Goal: Information Seeking & Learning: Learn about a topic

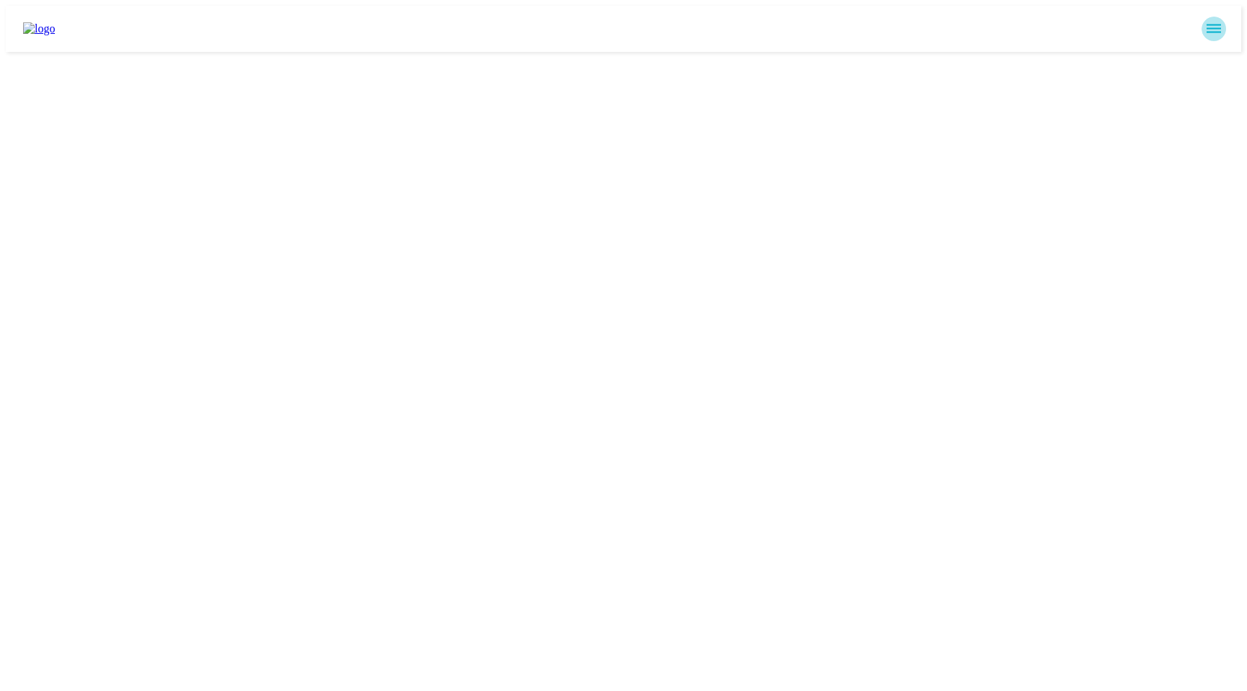
click at [1213, 30] on icon "sidemenu" at bounding box center [1213, 28] width 17 height 17
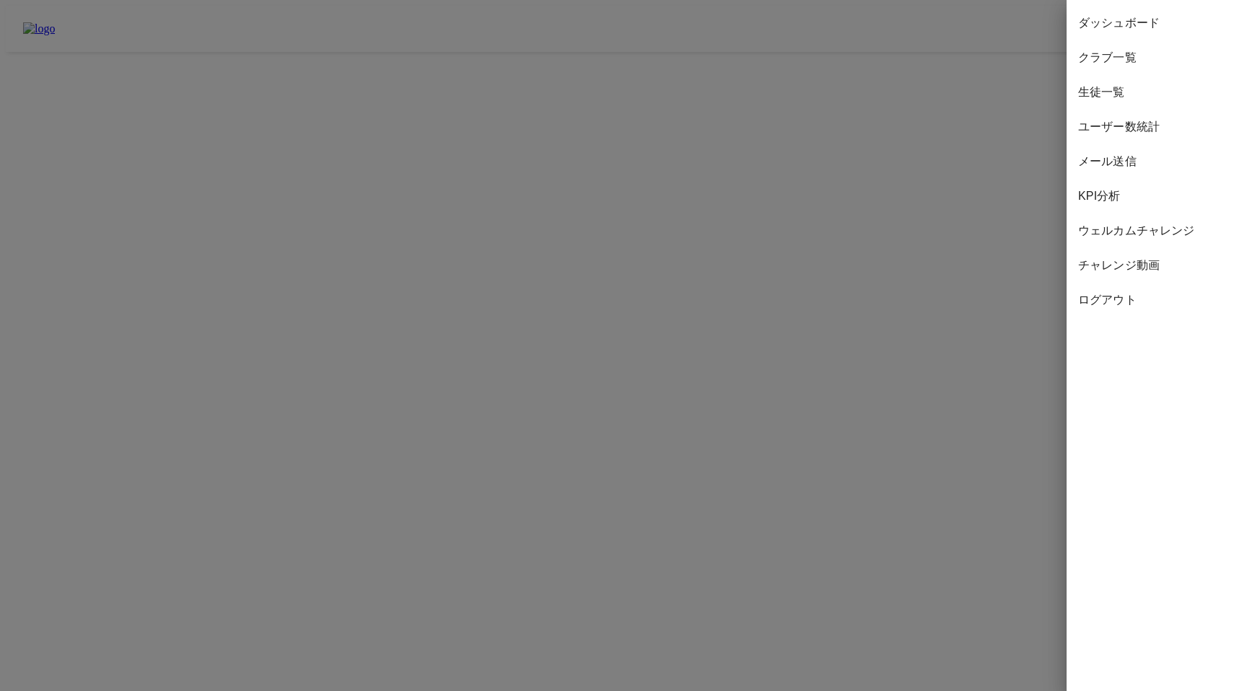
click at [1123, 94] on span "生徒一覧" at bounding box center [1156, 92] width 157 height 17
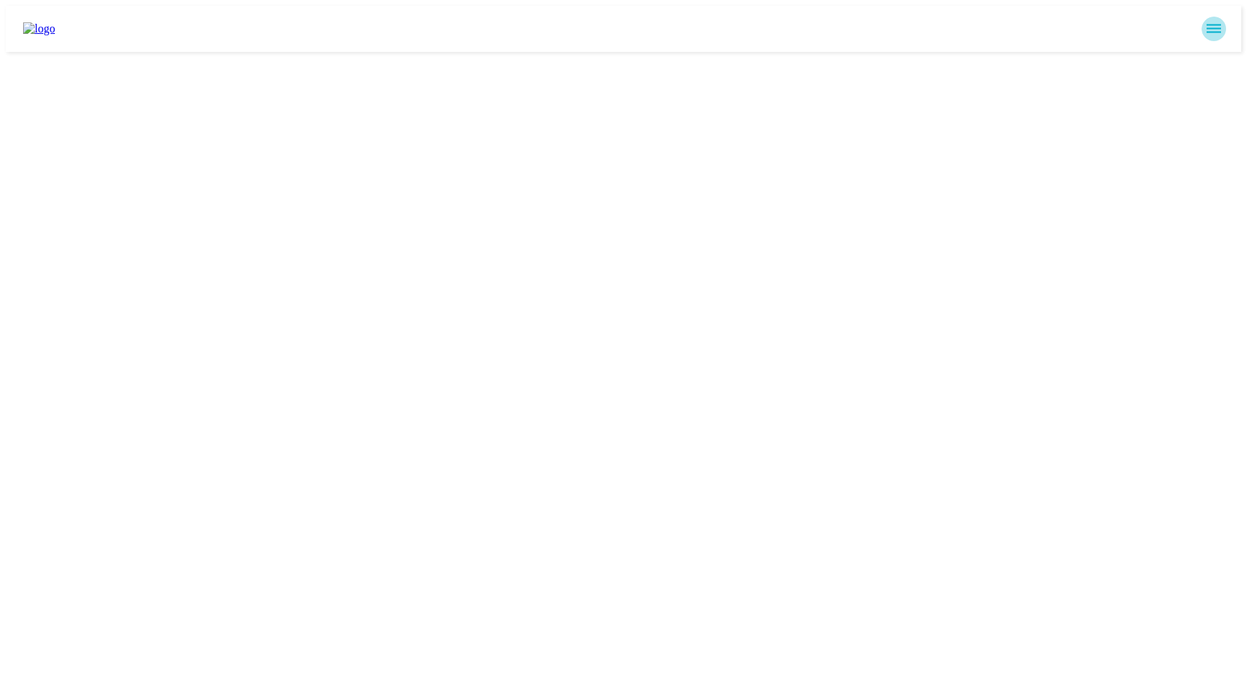
click at [1221, 25] on icon "sidemenu" at bounding box center [1213, 29] width 14 height 9
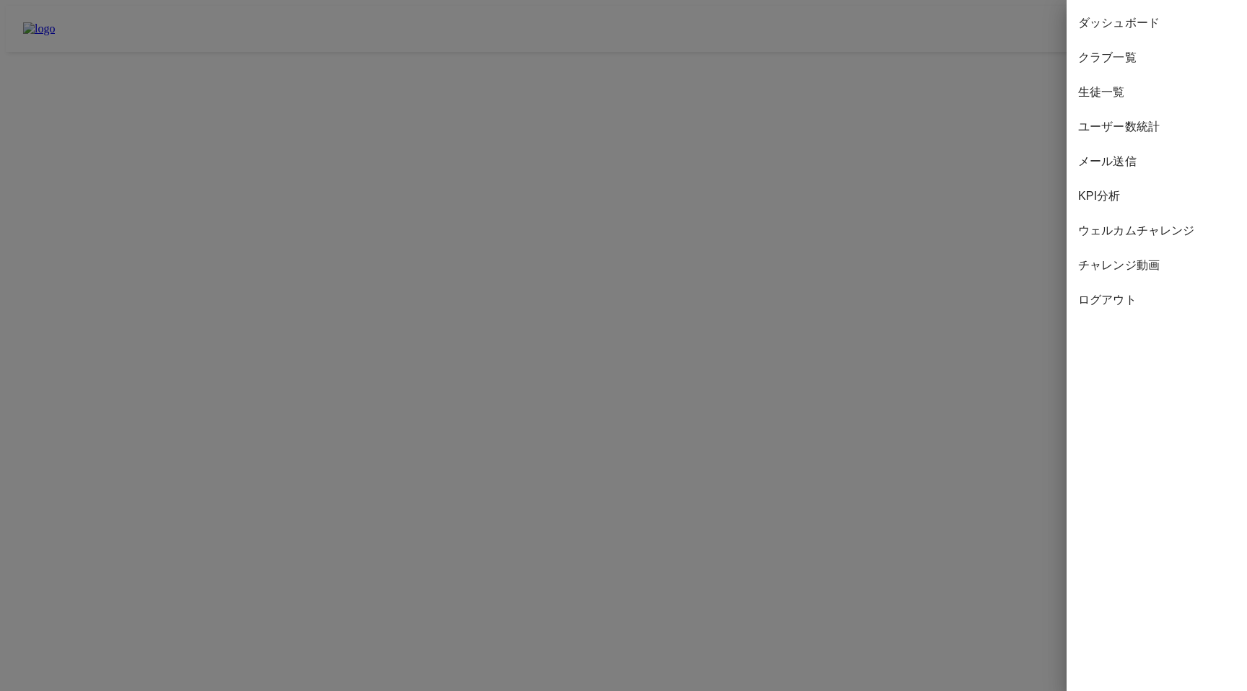
click at [1107, 192] on span "KPI分析" at bounding box center [1156, 196] width 157 height 17
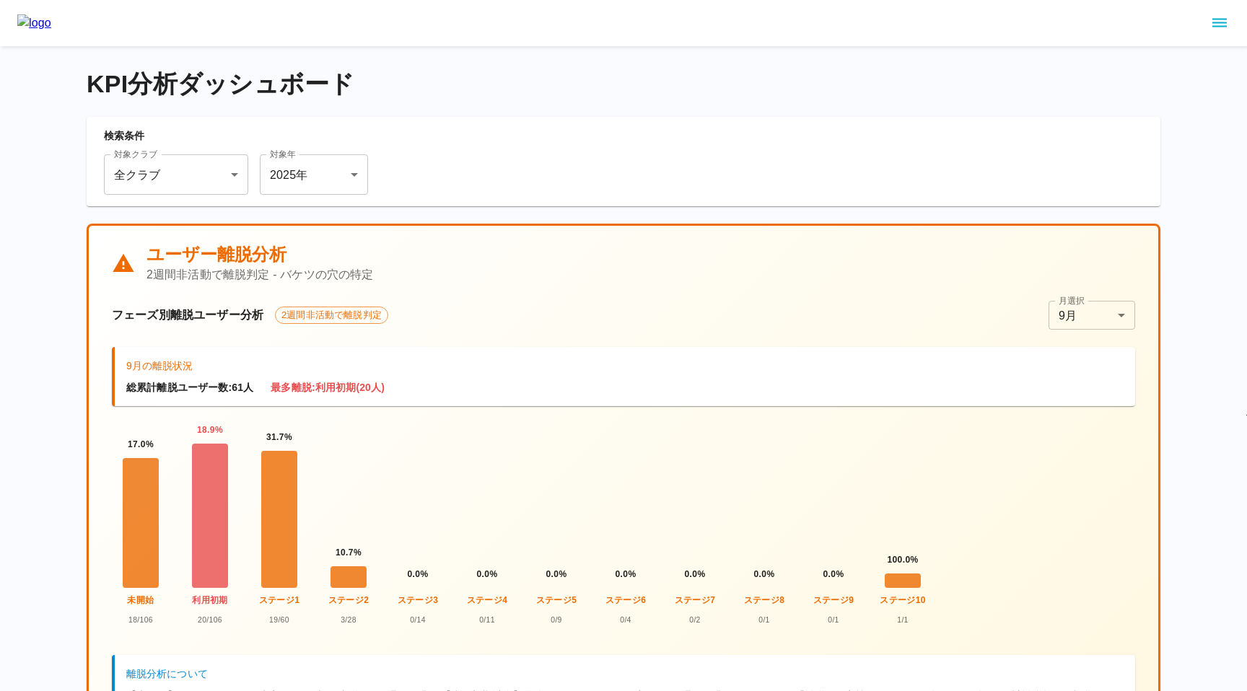
click at [540, 87] on h4 "KPI分析ダッシュボード" at bounding box center [623, 84] width 1073 height 30
